Goal: Transaction & Acquisition: Purchase product/service

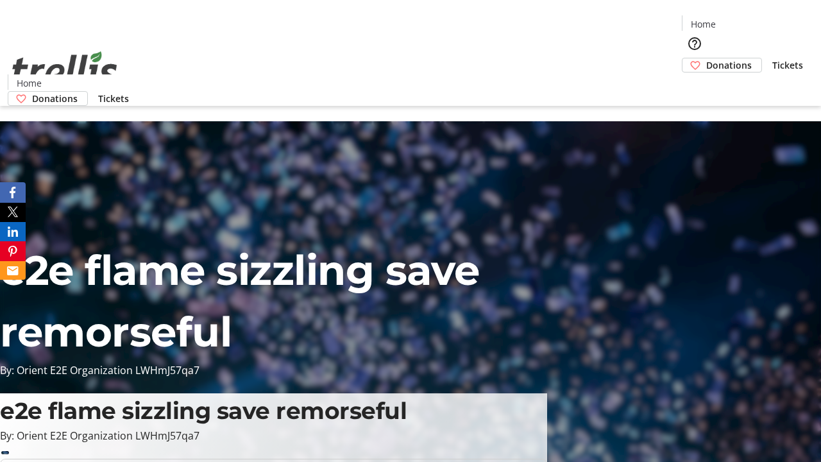
click at [706, 58] on span "Donations" at bounding box center [729, 64] width 46 height 13
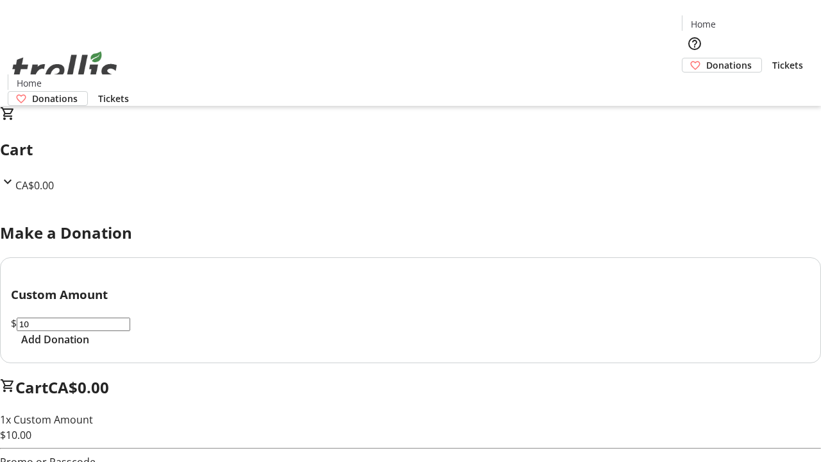
select select "CA"
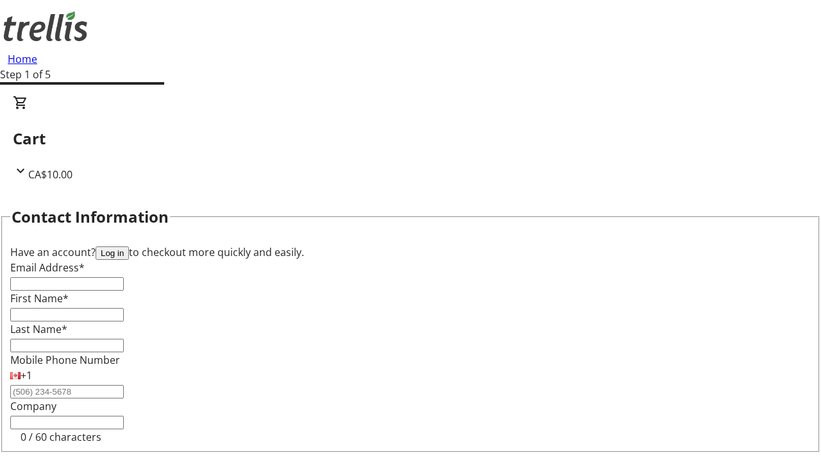
click at [129, 246] on button "Log in" at bounding box center [112, 252] width 33 height 13
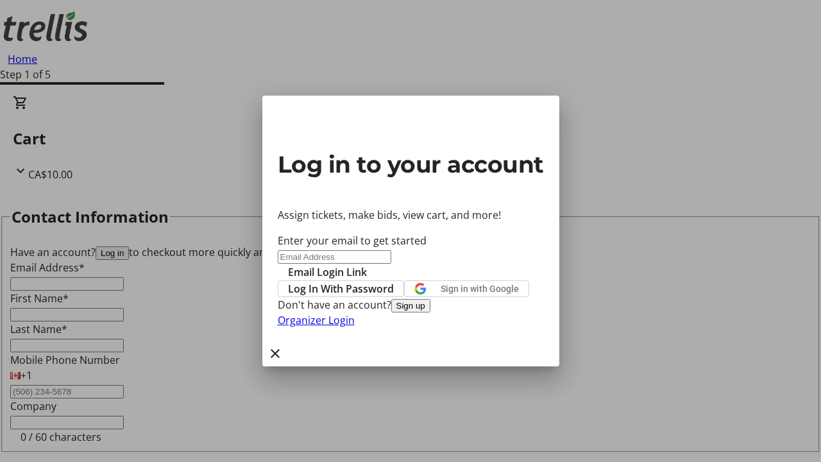
click at [430, 312] on button "Sign up" at bounding box center [410, 305] width 39 height 13
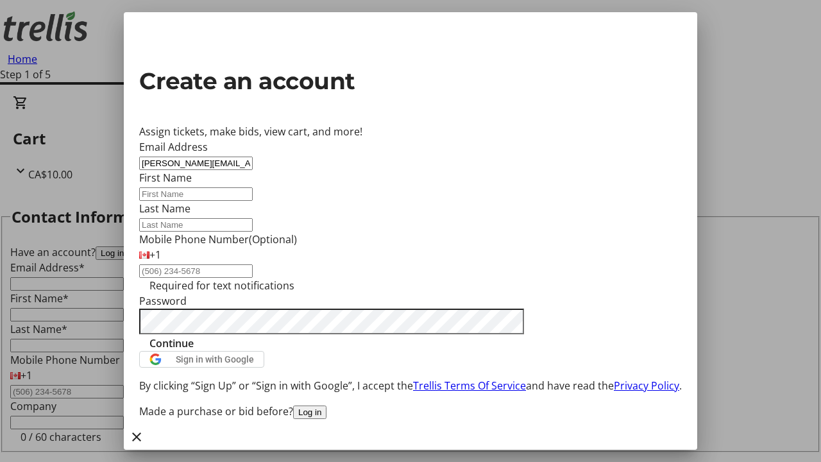
type input "[PERSON_NAME][EMAIL_ADDRESS][DOMAIN_NAME]"
type input "[PERSON_NAME]"
click at [194, 351] on span "Continue" at bounding box center [171, 342] width 44 height 15
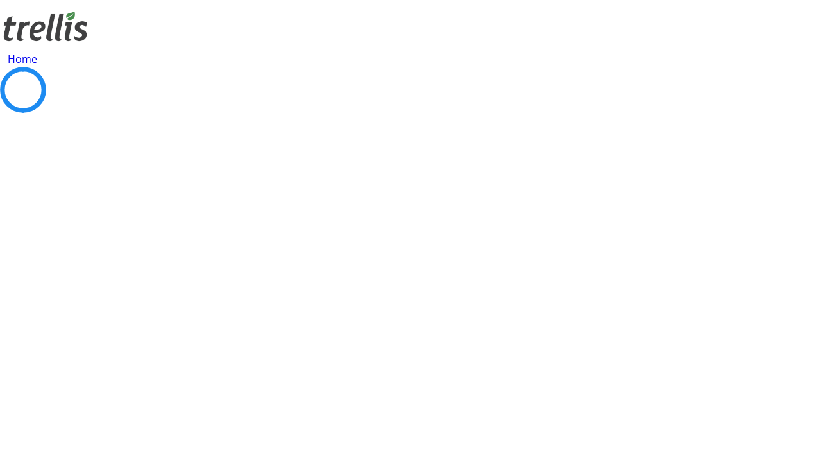
select select "CA"
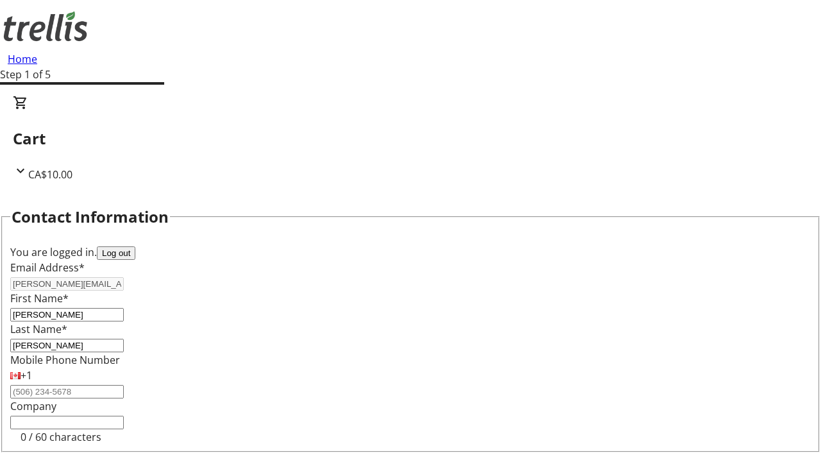
scroll to position [172, 0]
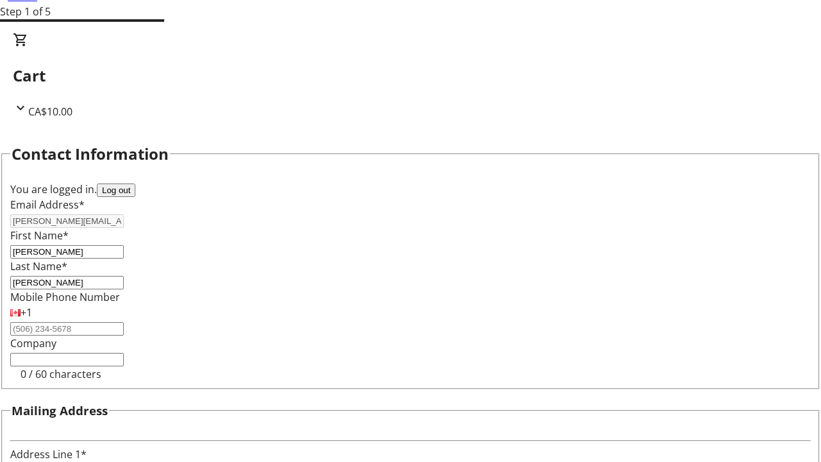
type input "[STREET_ADDRESS][PERSON_NAME]"
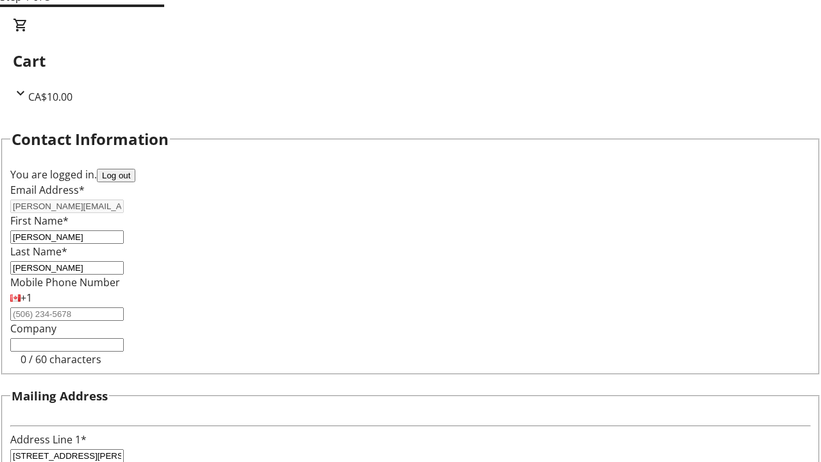
type input "Kelowna"
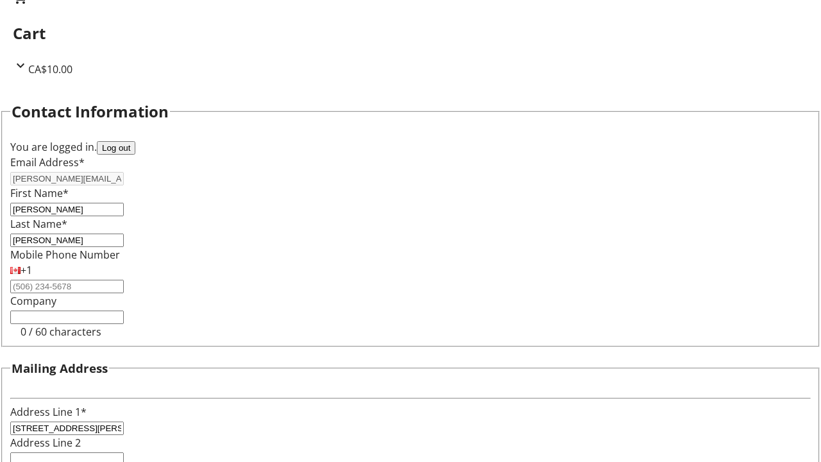
select select "BC"
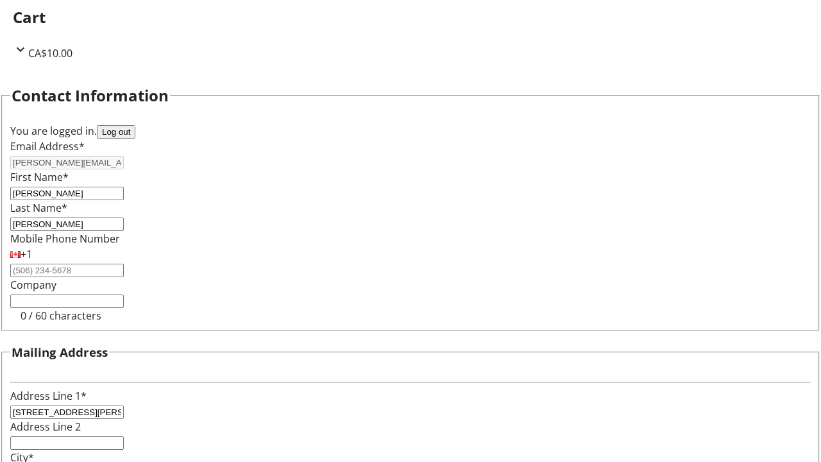
type input "Kelowna"
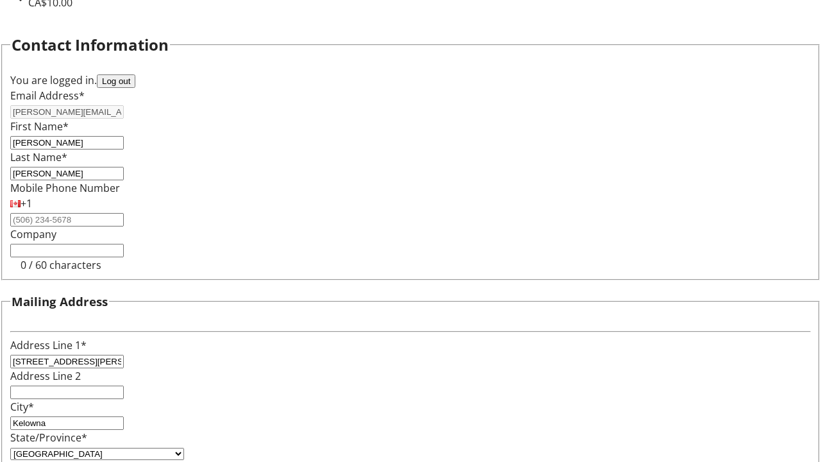
type input "V1Y 0C2"
select select "BC"
select select "CA"
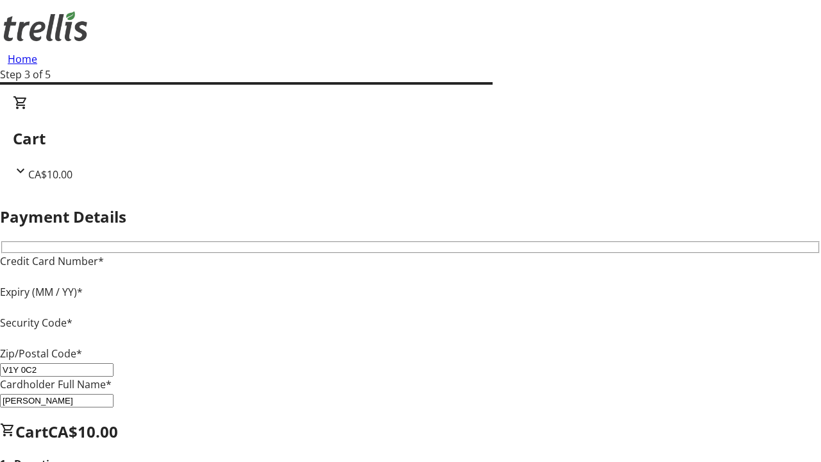
type input "V1Y 0C2"
